Goal: Information Seeking & Learning: Find specific fact

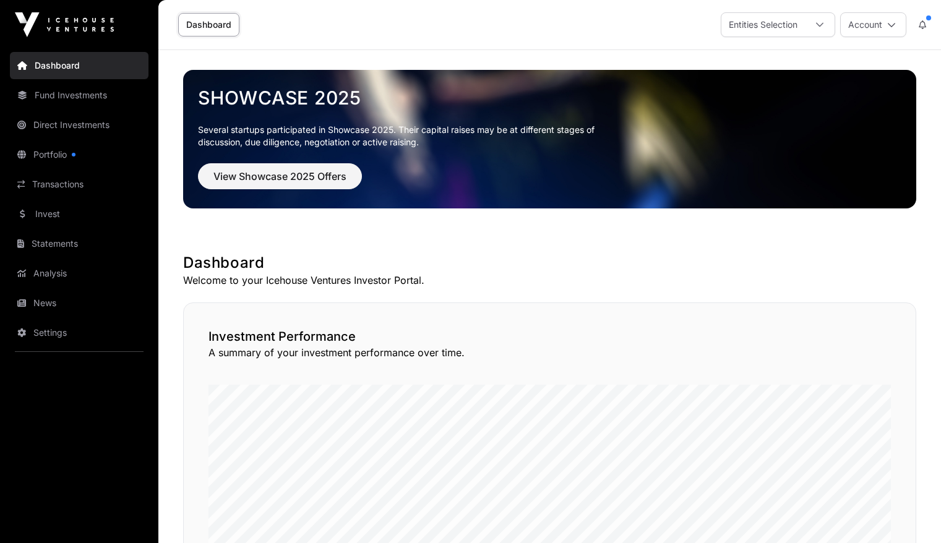
click at [814, 11] on div "Dashboard Entities Selection Account" at bounding box center [550, 24] width 768 height 49
click at [814, 17] on div at bounding box center [820, 25] width 30 height 24
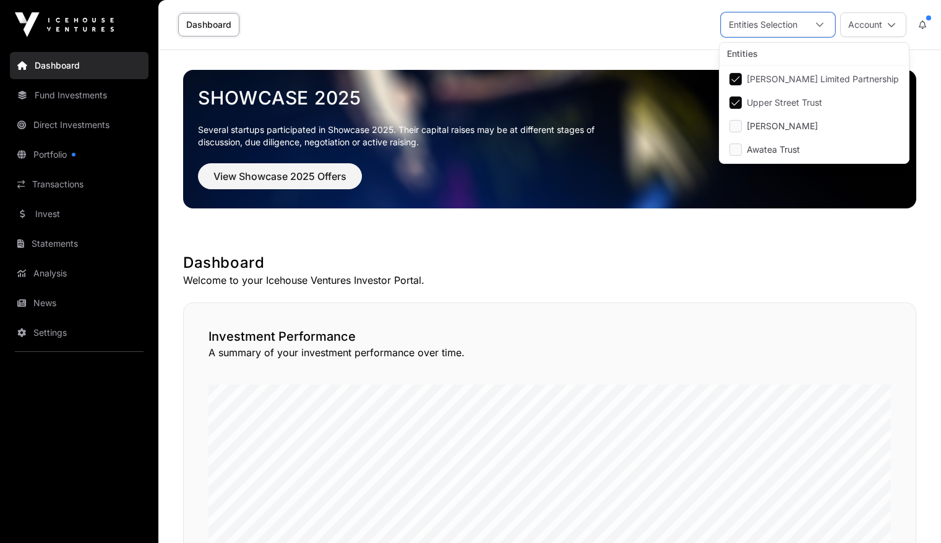
scroll to position [12, 8]
click at [588, 38] on div "Dashboard Entities Selection Account" at bounding box center [550, 24] width 768 height 49
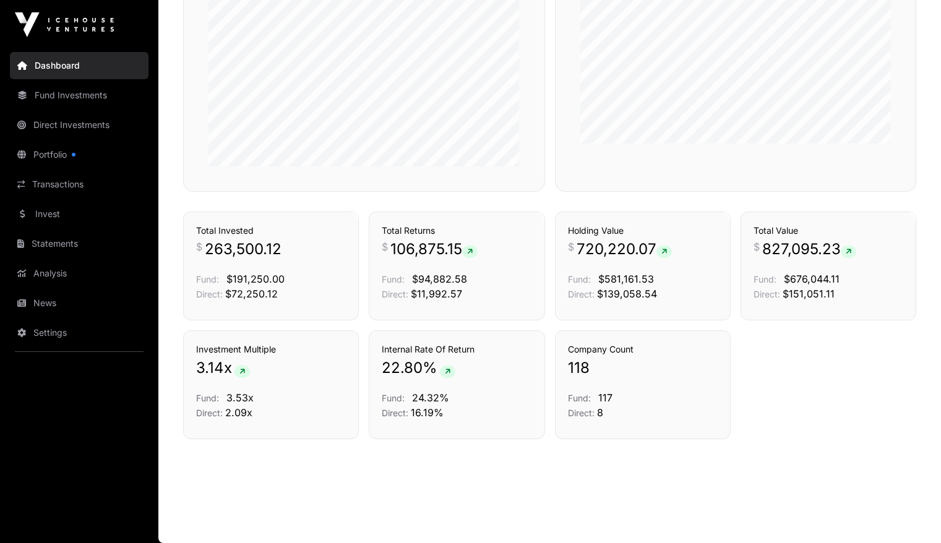
scroll to position [787, 0]
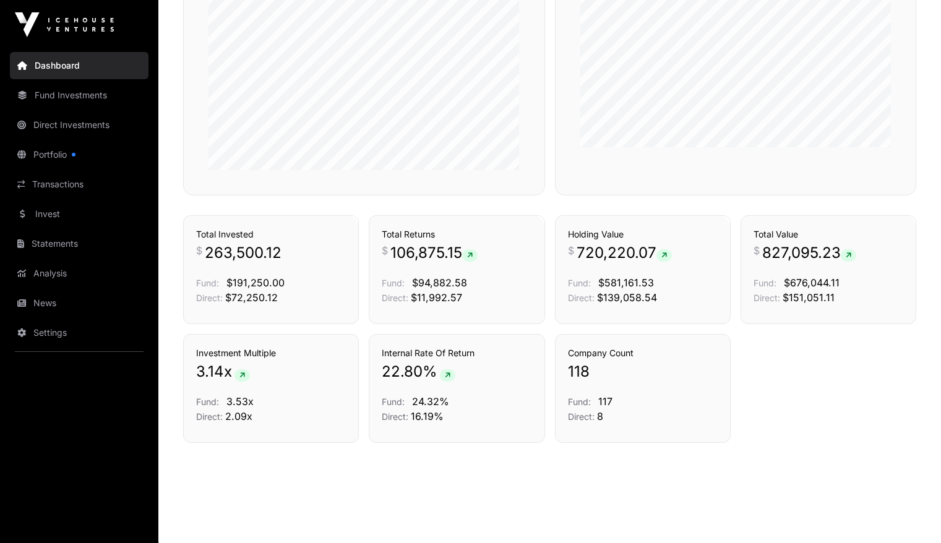
click at [67, 332] on link "Settings" at bounding box center [79, 332] width 139 height 27
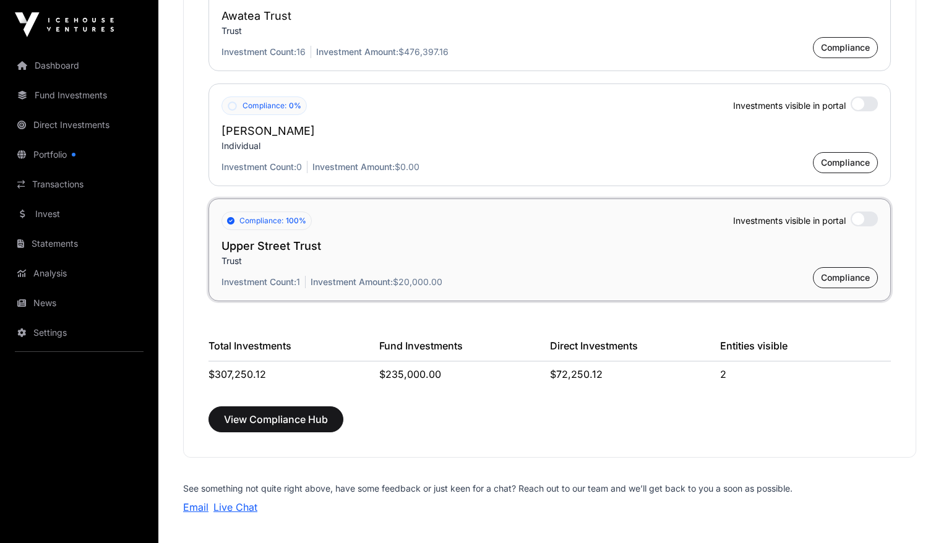
scroll to position [1178, 0]
click at [71, 59] on link "Dashboard" at bounding box center [79, 65] width 139 height 27
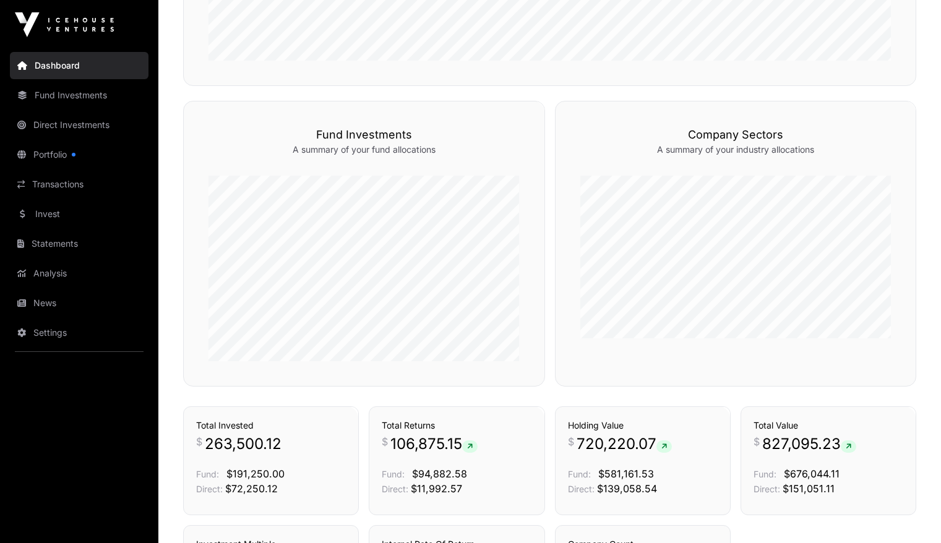
scroll to position [510, 0]
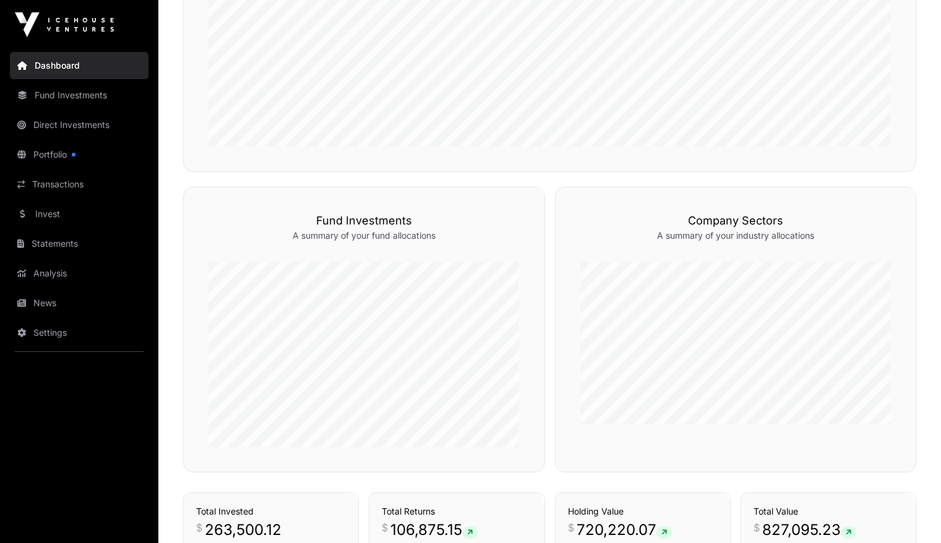
click at [74, 277] on link "Analysis" at bounding box center [79, 273] width 139 height 27
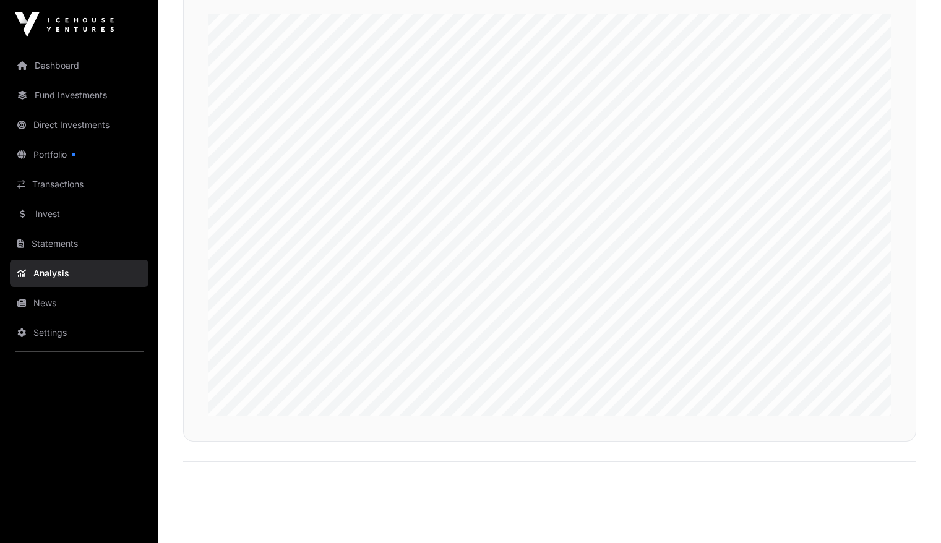
scroll to position [2932, 0]
click at [72, 147] on link "Portfolio" at bounding box center [79, 154] width 139 height 27
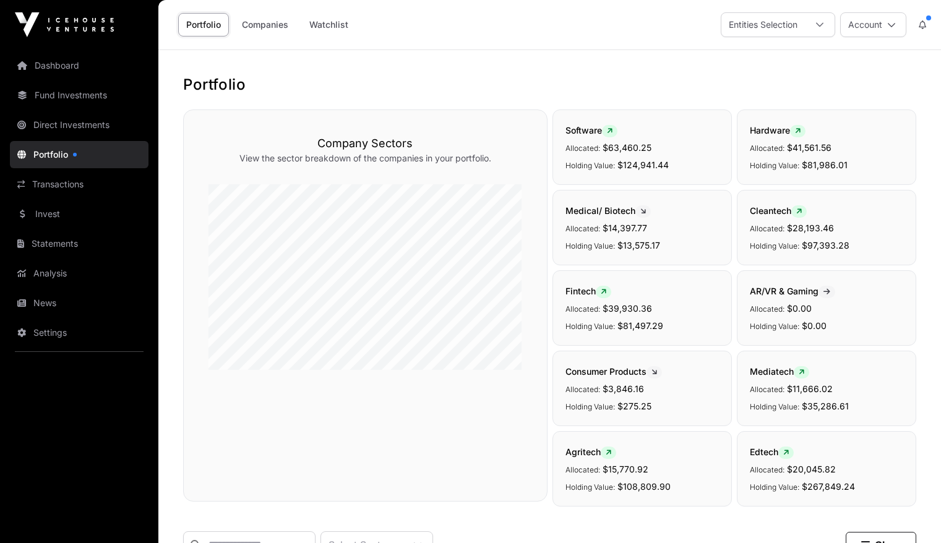
click at [41, 64] on link "Dashboard" at bounding box center [79, 65] width 139 height 27
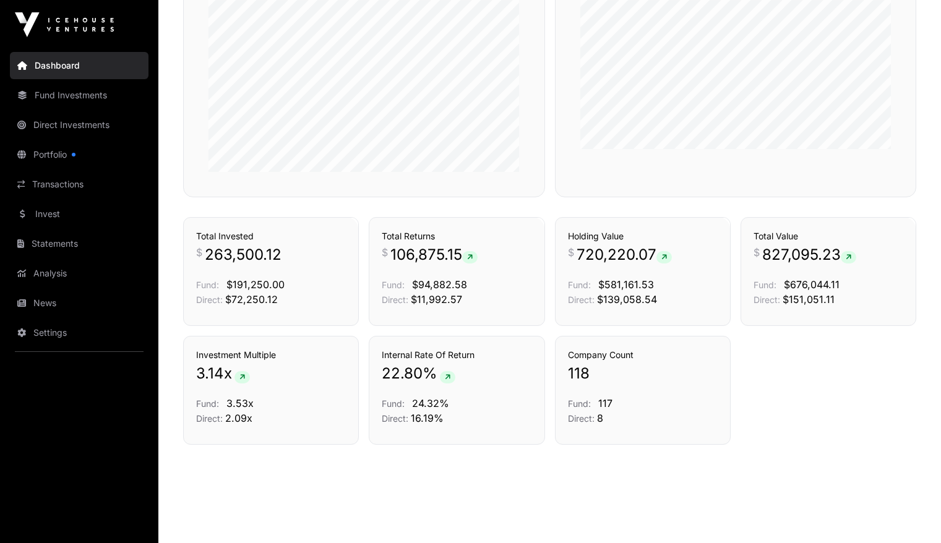
scroll to position [791, 0]
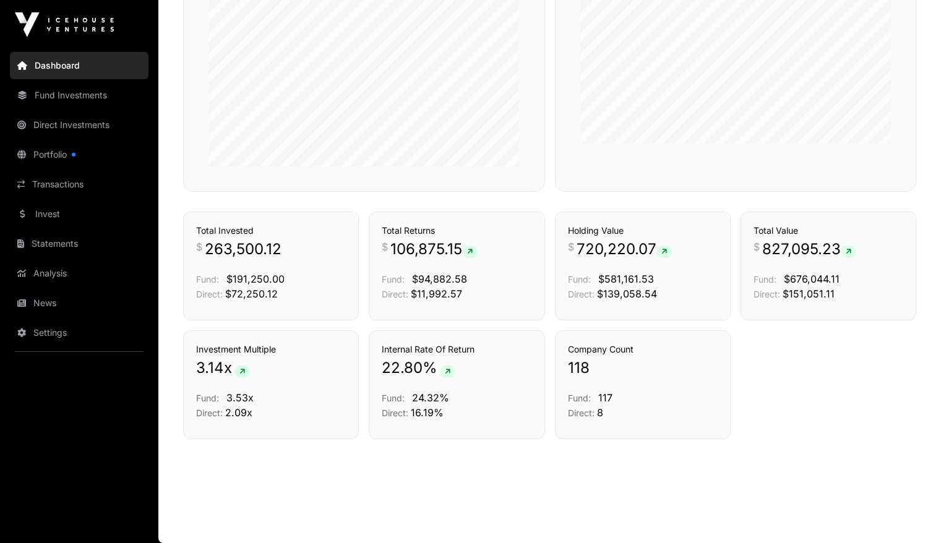
click at [101, 96] on link "Fund Investments" at bounding box center [79, 95] width 139 height 27
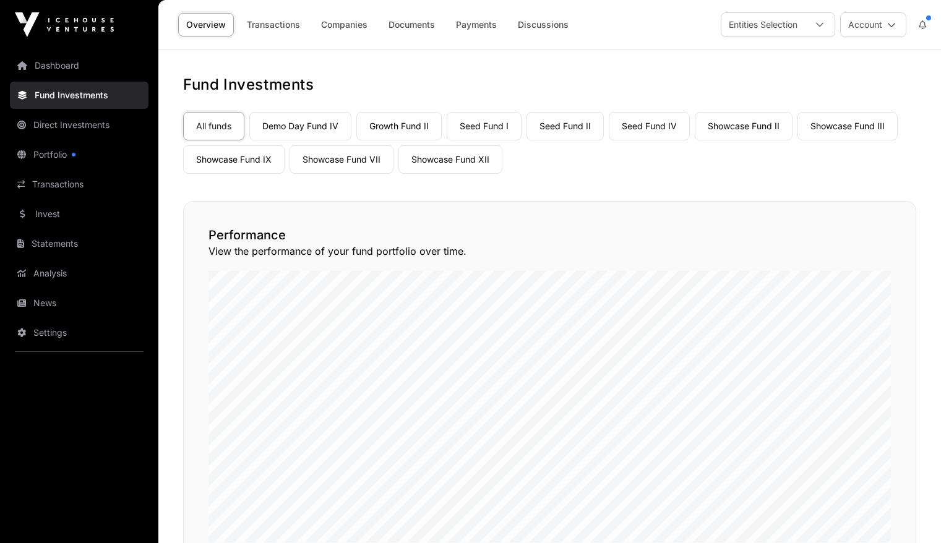
click at [251, 161] on link "Showcase Fund IX" at bounding box center [233, 159] width 101 height 28
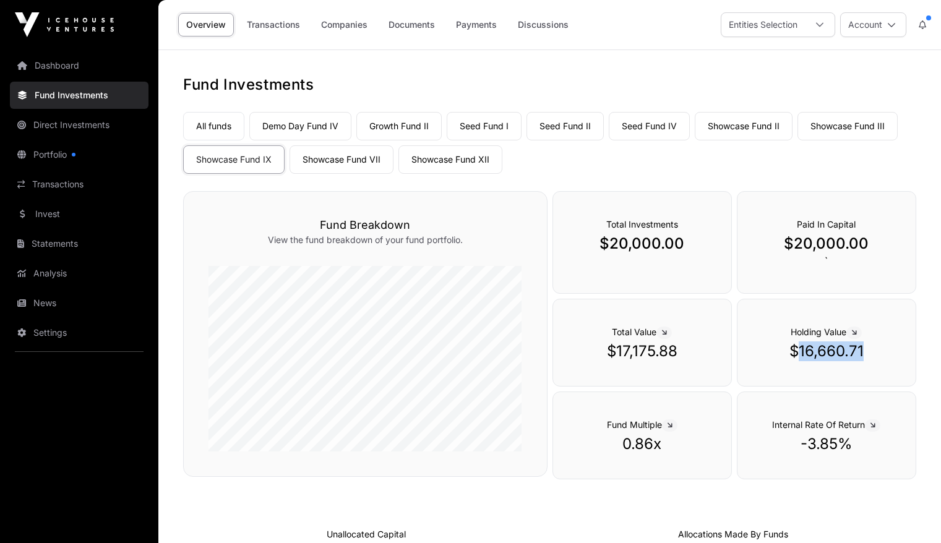
drag, startPoint x: 796, startPoint y: 351, endPoint x: 864, endPoint y: 351, distance: 68.1
click at [864, 351] on p "$16,660.71" at bounding box center [826, 351] width 129 height 20
copy p "16,660.71"
